Goal: Information Seeking & Learning: Find specific fact

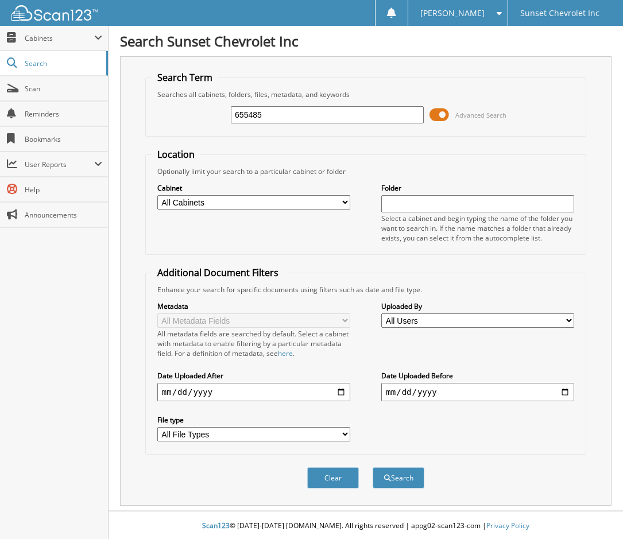
type input "655485"
click at [373, 467] on button "Search" at bounding box center [399, 477] width 52 height 21
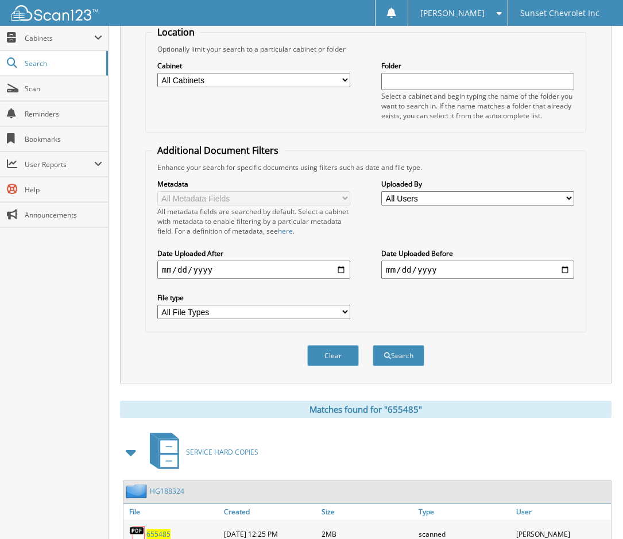
scroll to position [343, 0]
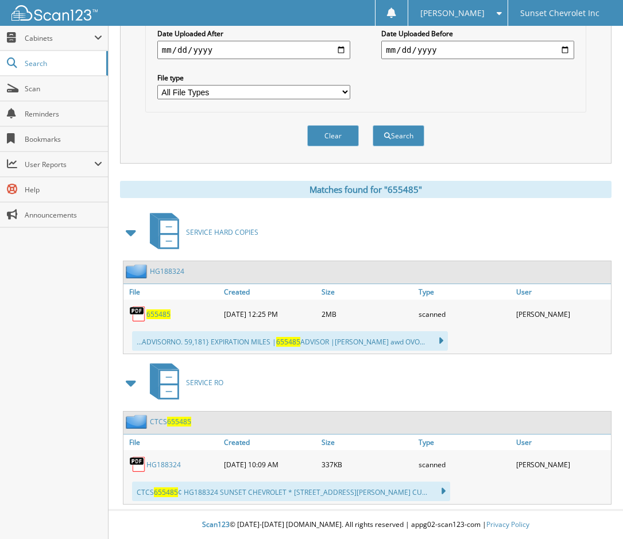
click at [166, 314] on span "655485" at bounding box center [158, 315] width 24 height 10
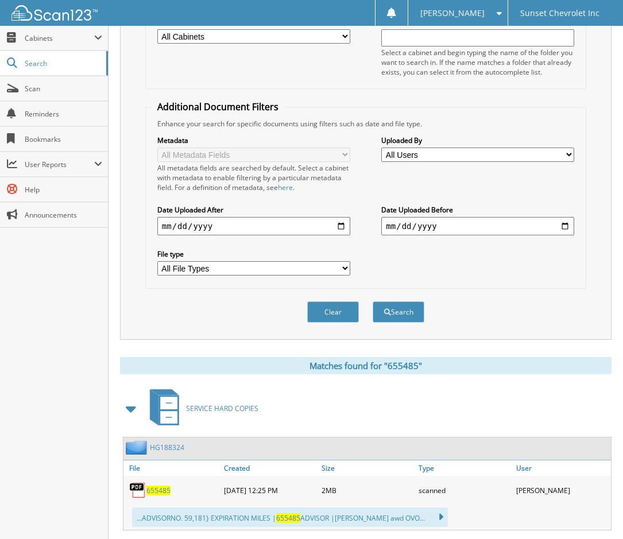
scroll to position [0, 0]
